Goal: Find contact information: Find contact information

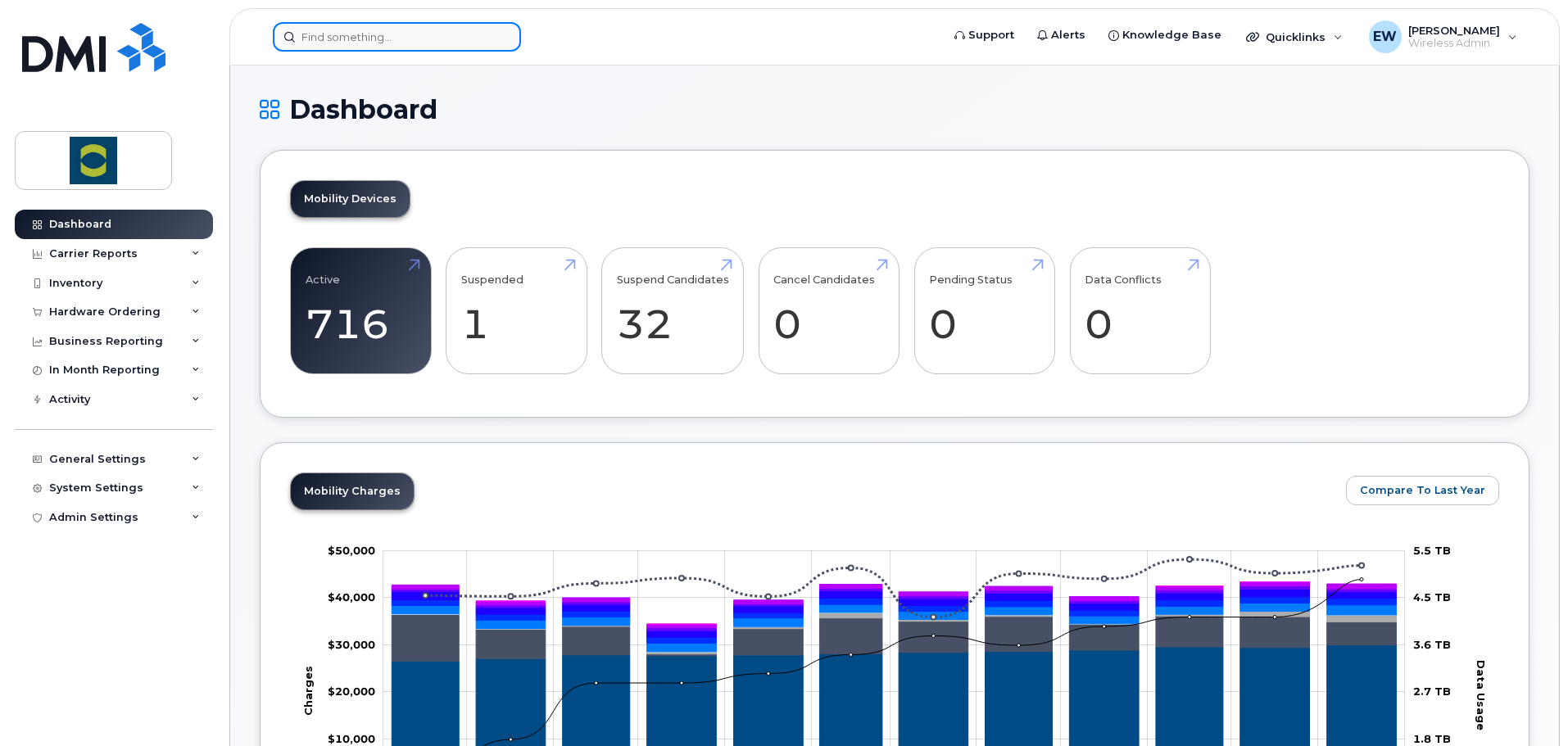
click at [326, 33] on input at bounding box center [397, 37] width 248 height 30
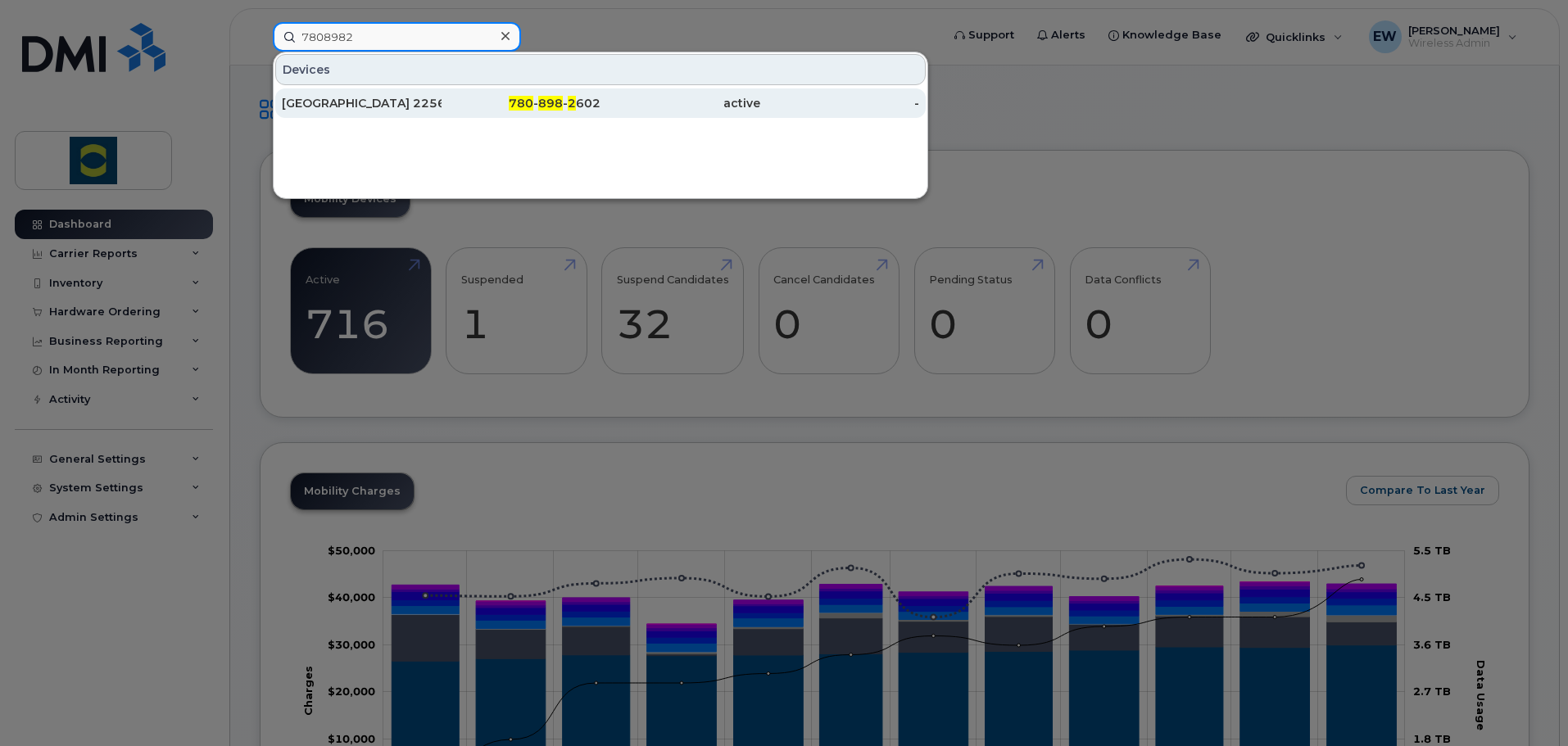
type input "7808982"
click at [432, 107] on div "[GEOGRAPHIC_DATA] 225614 ([PERSON_NAME])" at bounding box center [362, 103] width 159 height 16
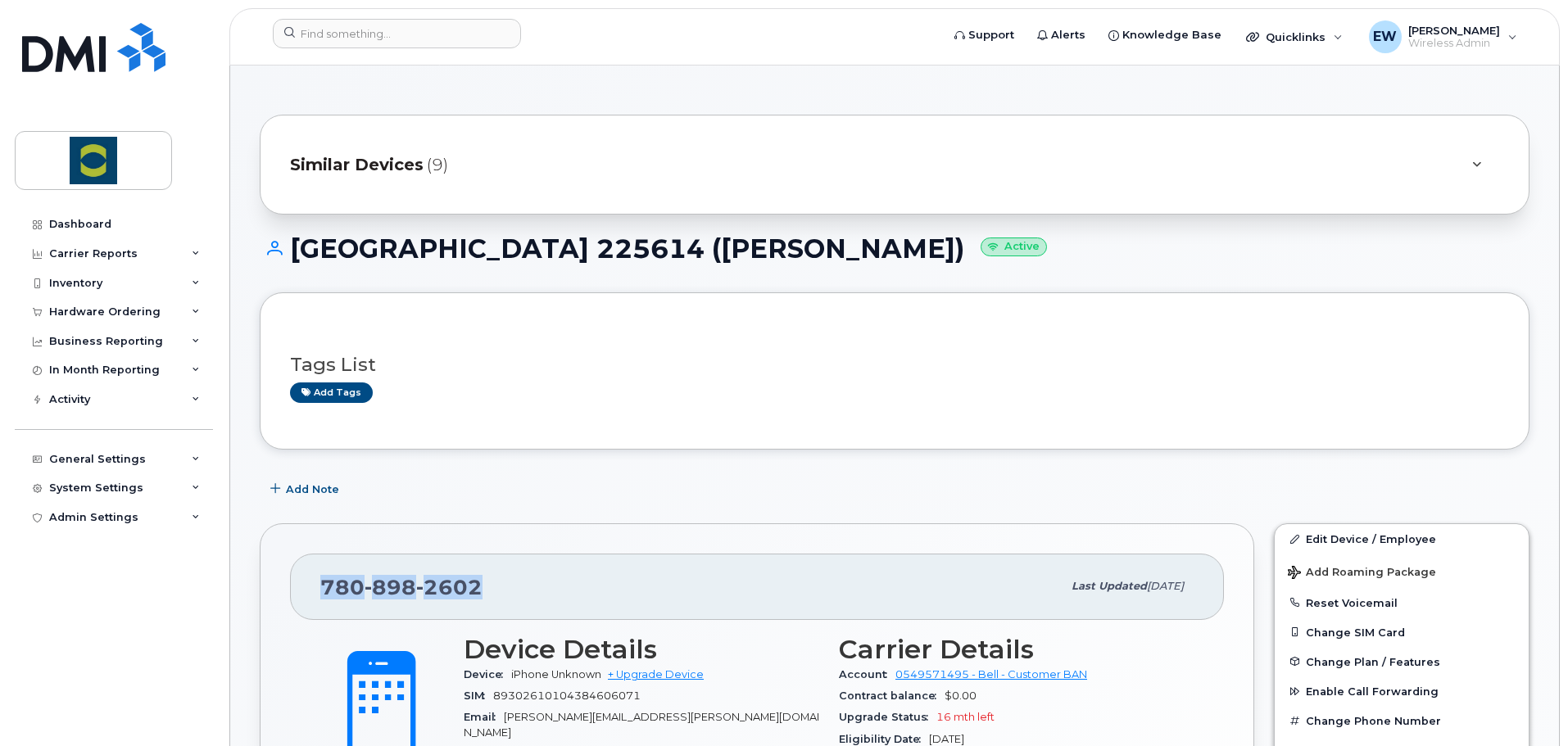
drag, startPoint x: 477, startPoint y: 596, endPoint x: 302, endPoint y: 590, distance: 175.1
click at [302, 590] on div "[PHONE_NUMBER] Last updated [DATE]" at bounding box center [757, 586] width 935 height 65
copy span "[PHONE_NUMBER]"
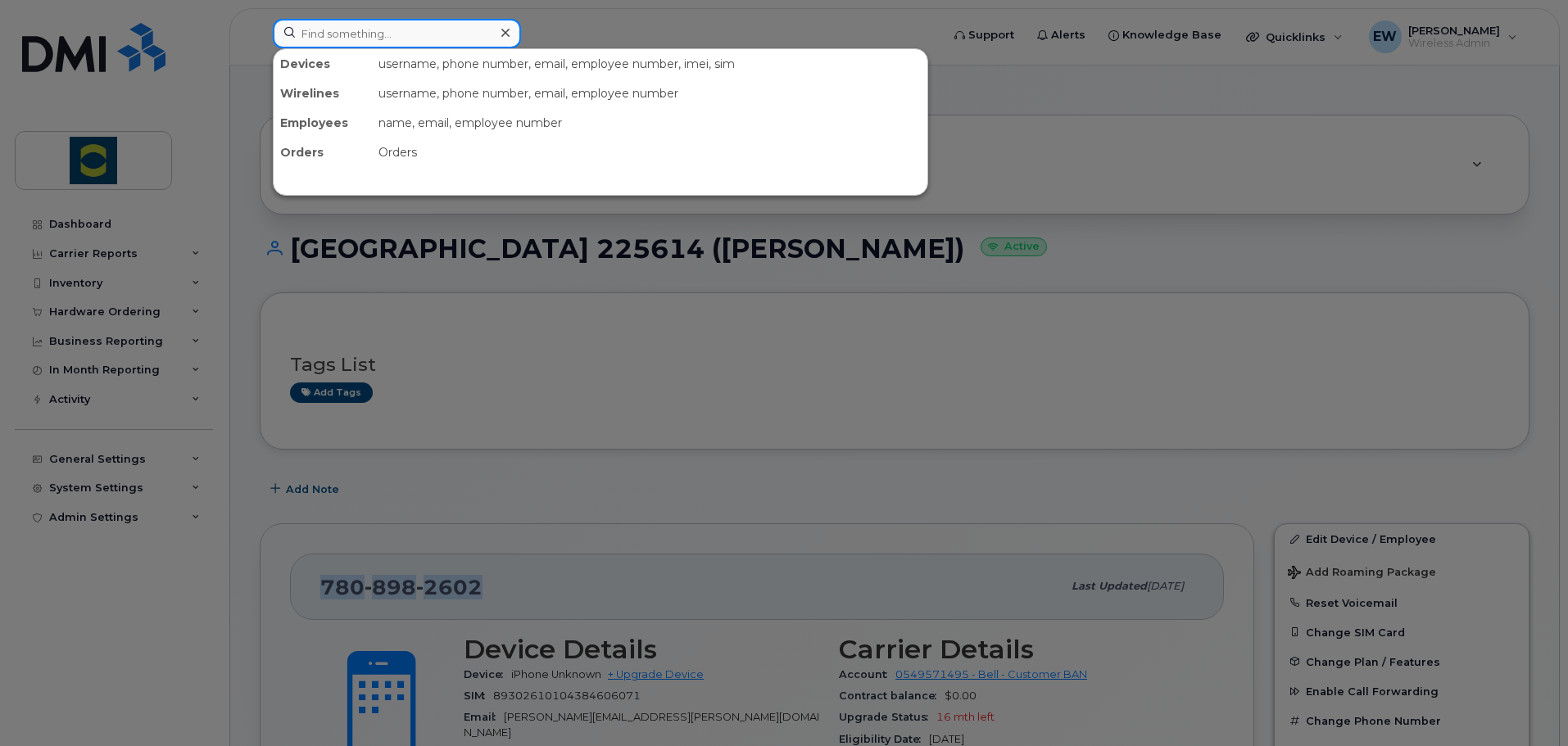
click at [487, 43] on input at bounding box center [397, 33] width 248 height 30
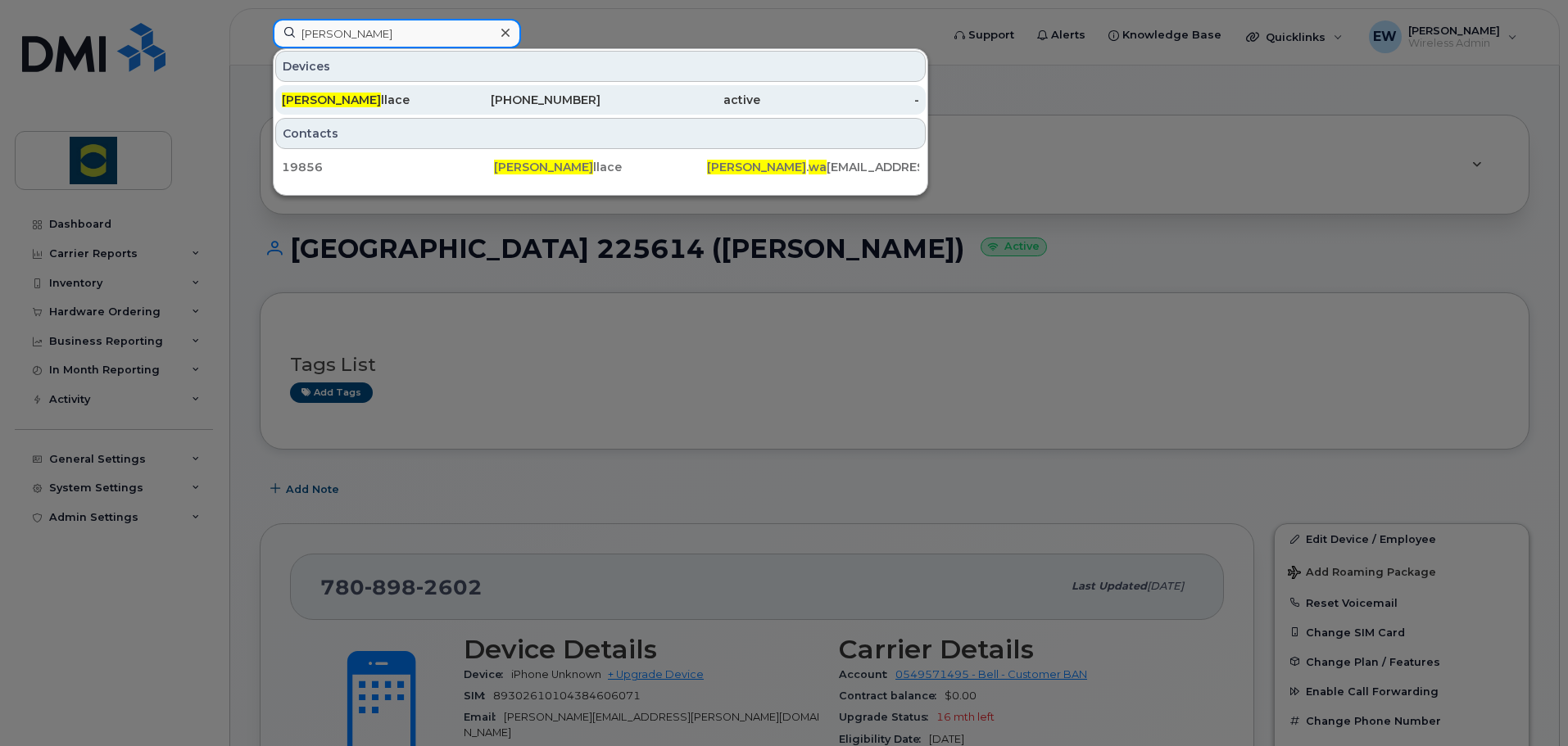
type input "[PERSON_NAME]"
click at [390, 98] on div "[PERSON_NAME] llace" at bounding box center [362, 99] width 159 height 16
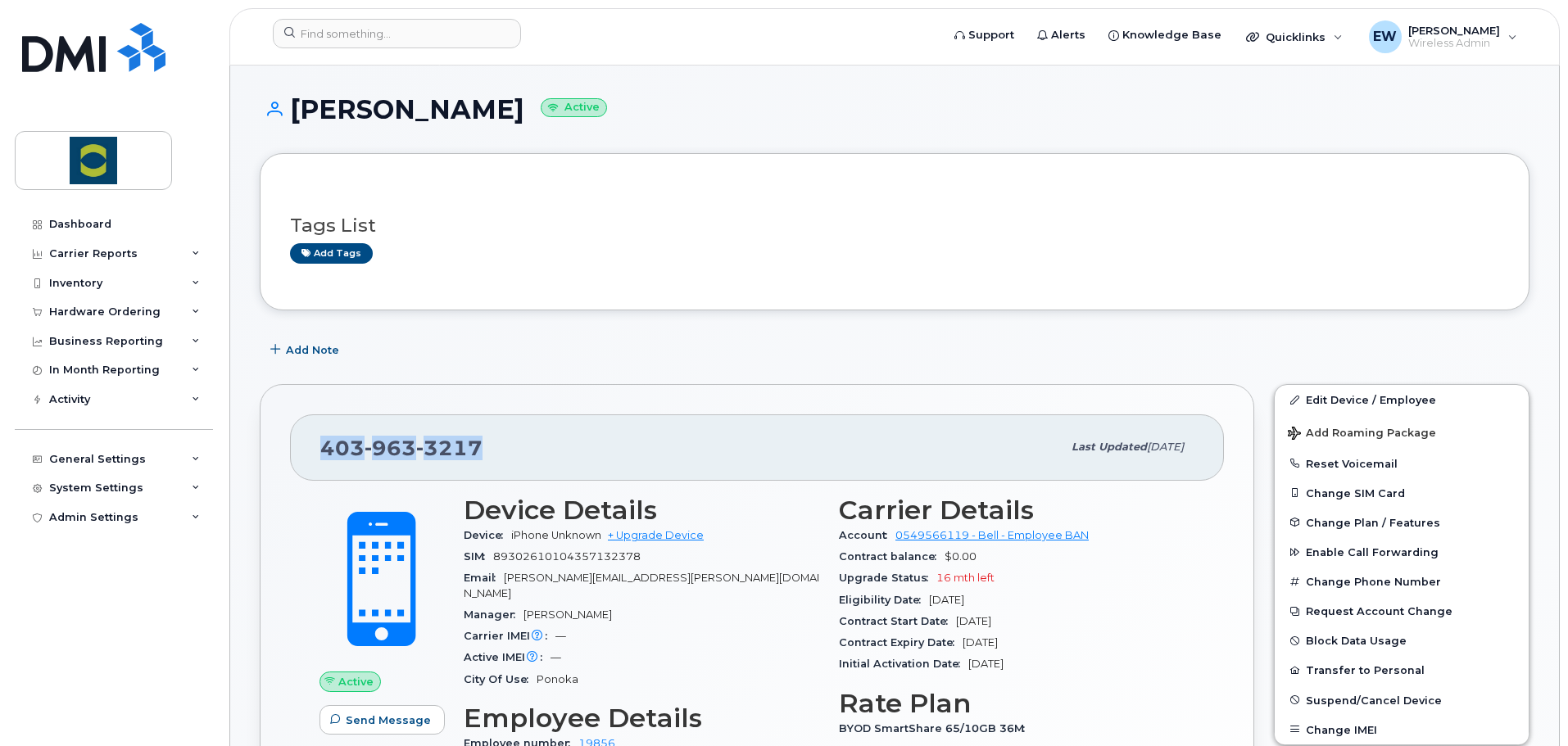
drag, startPoint x: 487, startPoint y: 448, endPoint x: 324, endPoint y: 450, distance: 163.0
click at [324, 450] on div "403 963 3217" at bounding box center [692, 447] width 742 height 34
copy span "403 963 3217"
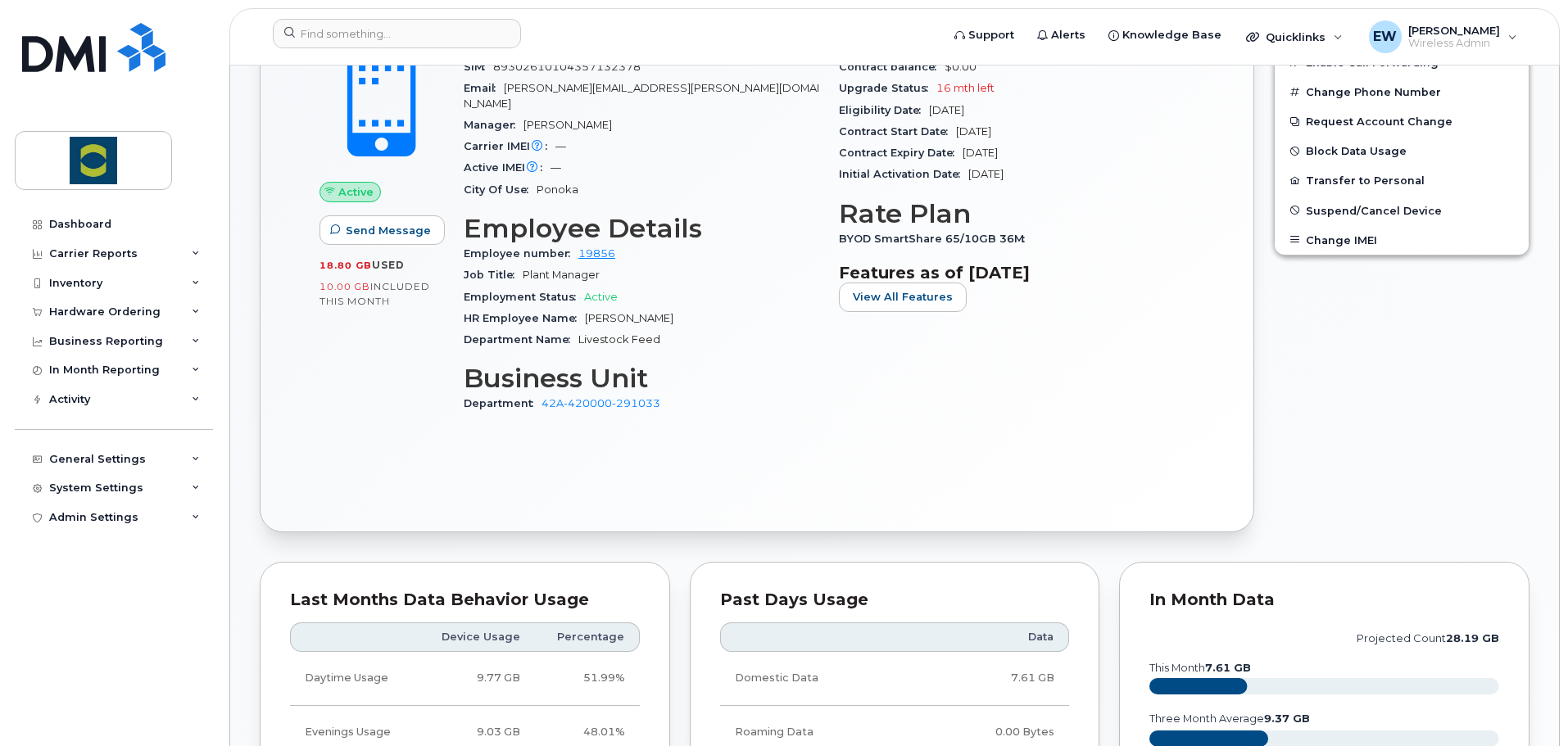
scroll to position [492, 0]
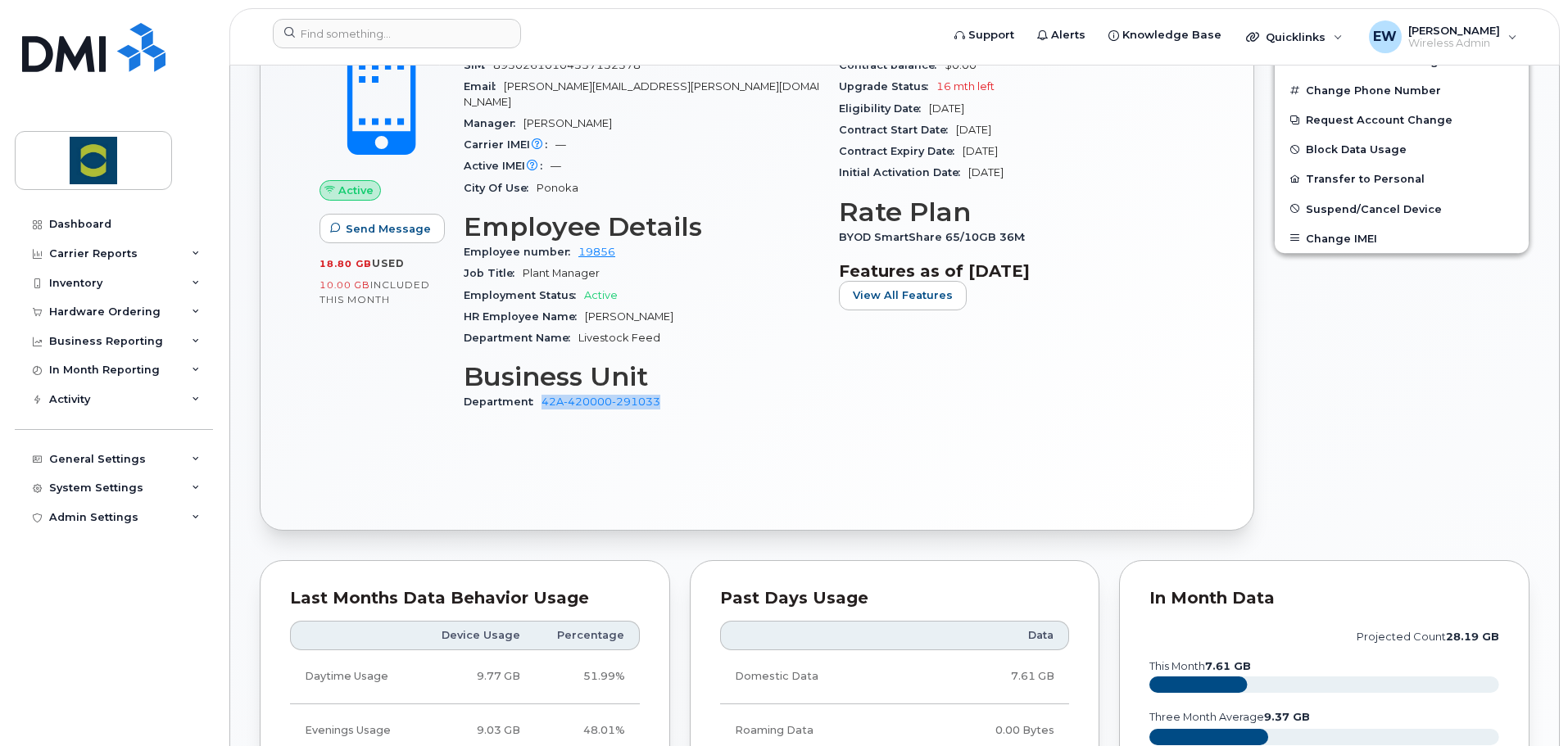
drag, startPoint x: 667, startPoint y: 389, endPoint x: 542, endPoint y: 398, distance: 125.3
click at [542, 398] on div "Department 42A-420000-291033" at bounding box center [642, 402] width 356 height 21
copy link "42A-420000-291033"
